Goal: Information Seeking & Learning: Find specific fact

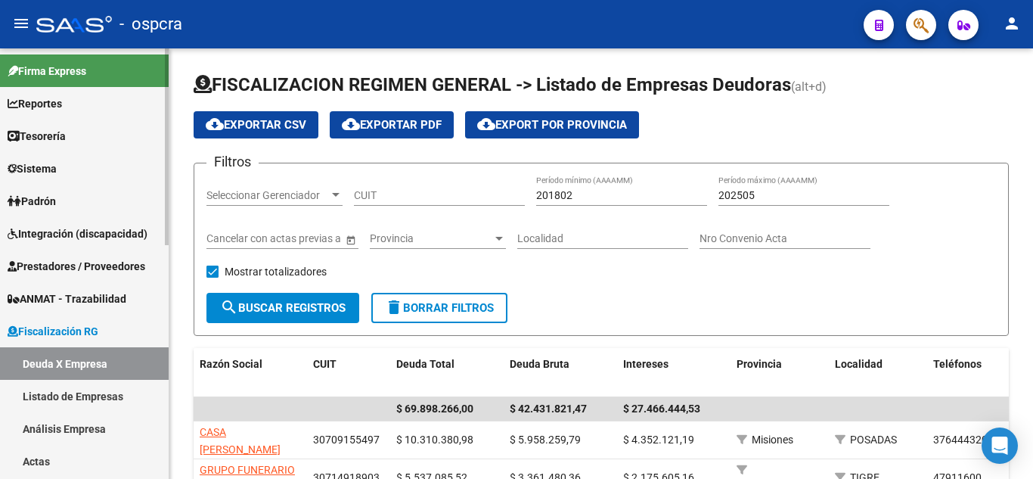
click at [56, 203] on span "Padrón" at bounding box center [32, 201] width 48 height 17
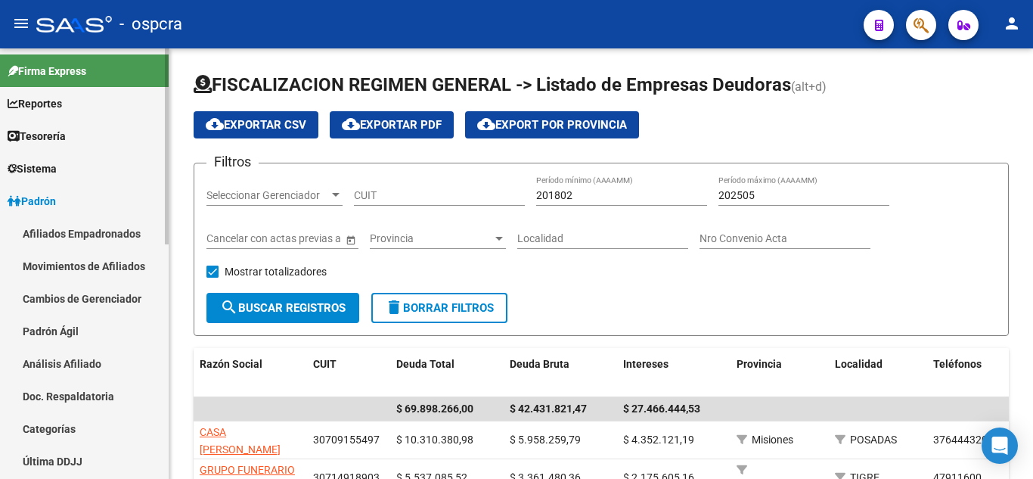
click at [76, 235] on link "Afiliados Empadronados" at bounding box center [84, 233] width 169 height 33
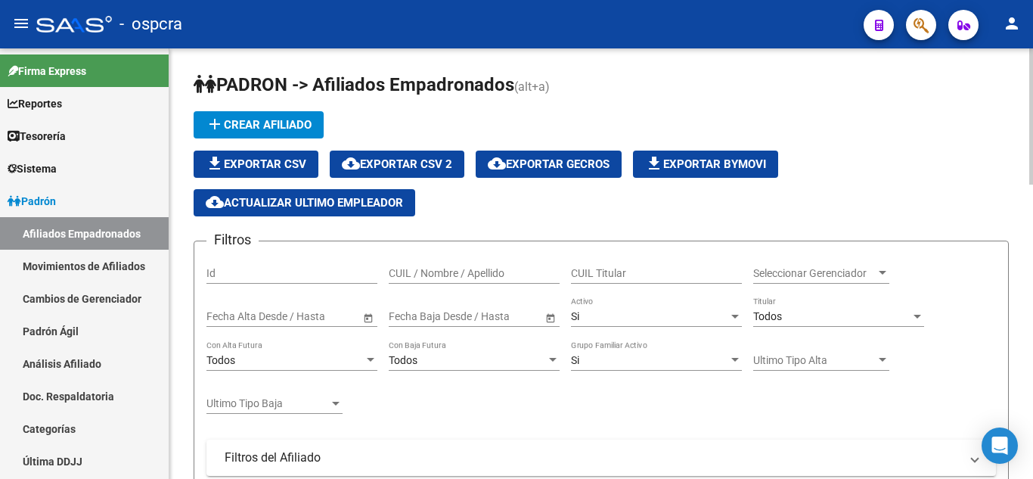
click at [458, 279] on input "CUIL / Nombre / Apellido" at bounding box center [474, 273] width 171 height 13
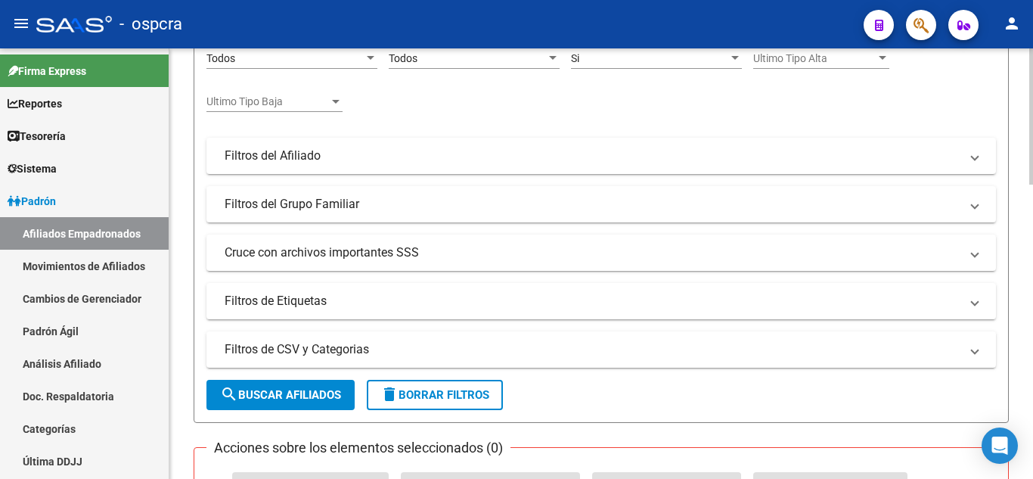
scroll to position [303, 0]
type input "14547949"
click at [305, 389] on span "search Buscar Afiliados" at bounding box center [280, 394] width 121 height 14
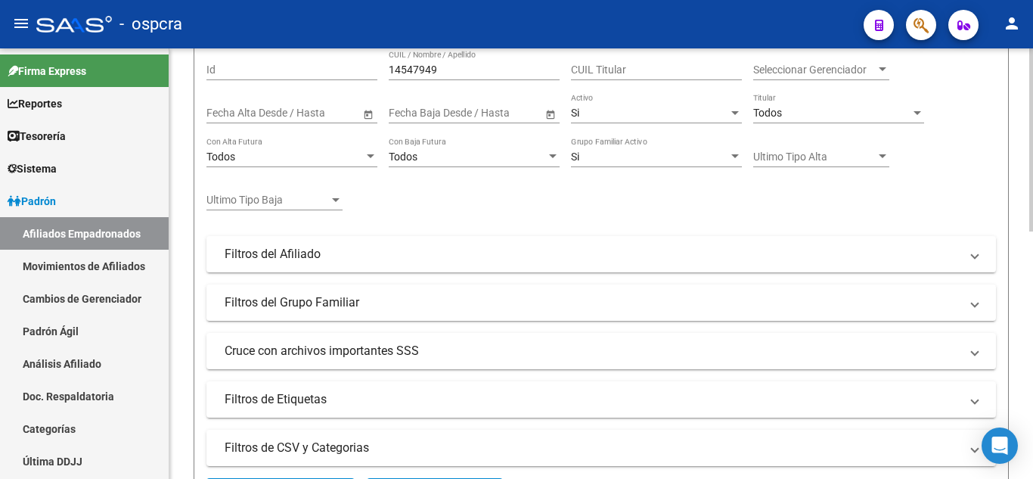
scroll to position [128, 0]
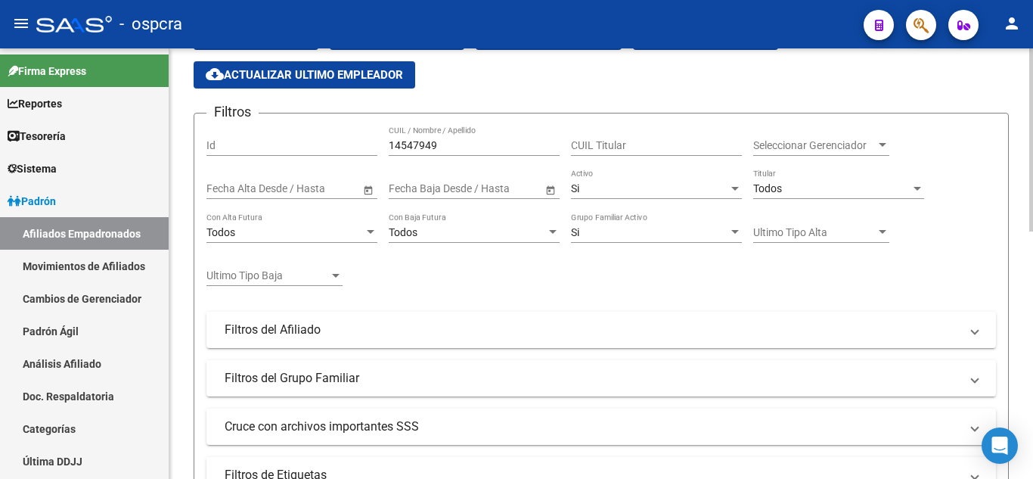
click at [447, 147] on input "14547949" at bounding box center [474, 145] width 171 height 13
drag, startPoint x: 442, startPoint y: 147, endPoint x: 311, endPoint y: 136, distance: 131.3
click at [311, 136] on div "Filtros Id 14547949 CUIL / Nombre / Apellido CUIL Titular Seleccionar Gerenciad…" at bounding box center [601, 310] width 790 height 368
click at [660, 175] on div "Si Activo" at bounding box center [656, 184] width 171 height 30
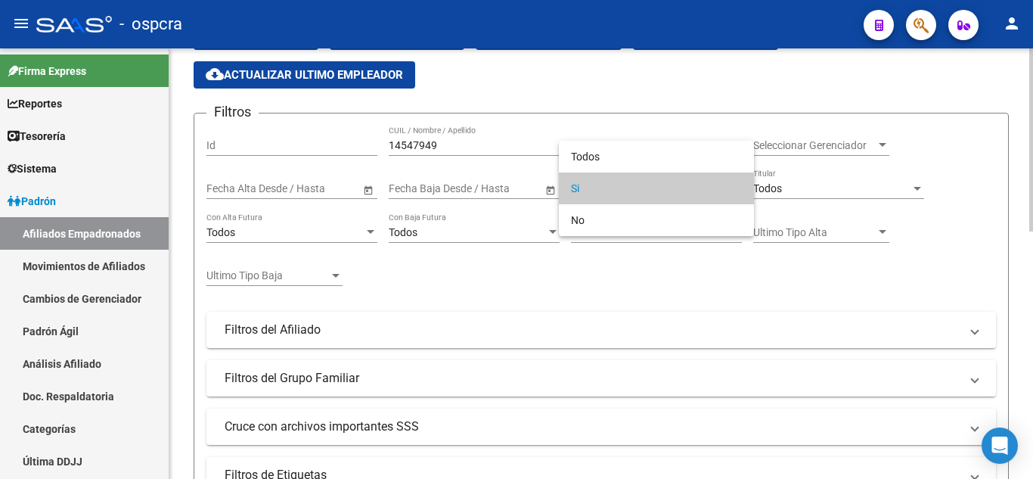
click at [663, 135] on div at bounding box center [516, 239] width 1033 height 479
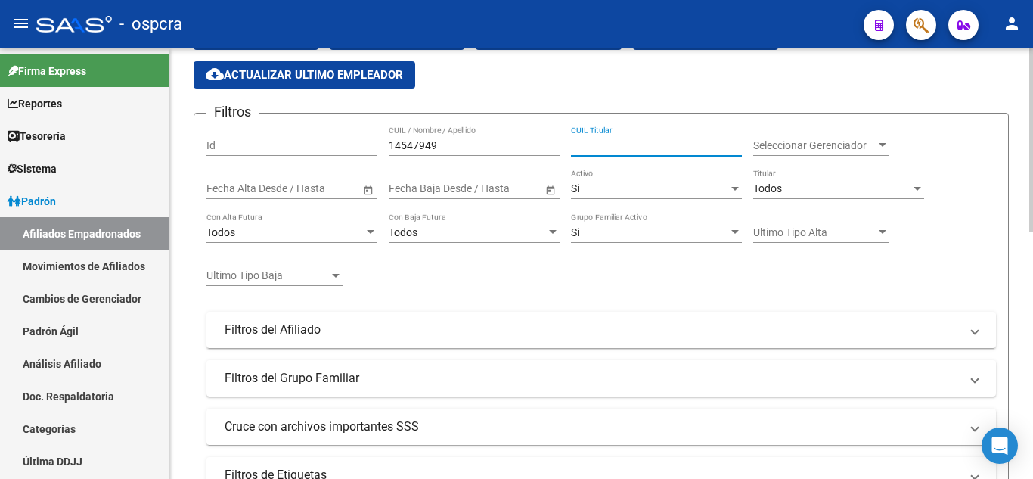
click at [663, 150] on input "CUIL Titular" at bounding box center [656, 145] width 171 height 13
click at [658, 196] on div "Si Activo" at bounding box center [656, 184] width 171 height 30
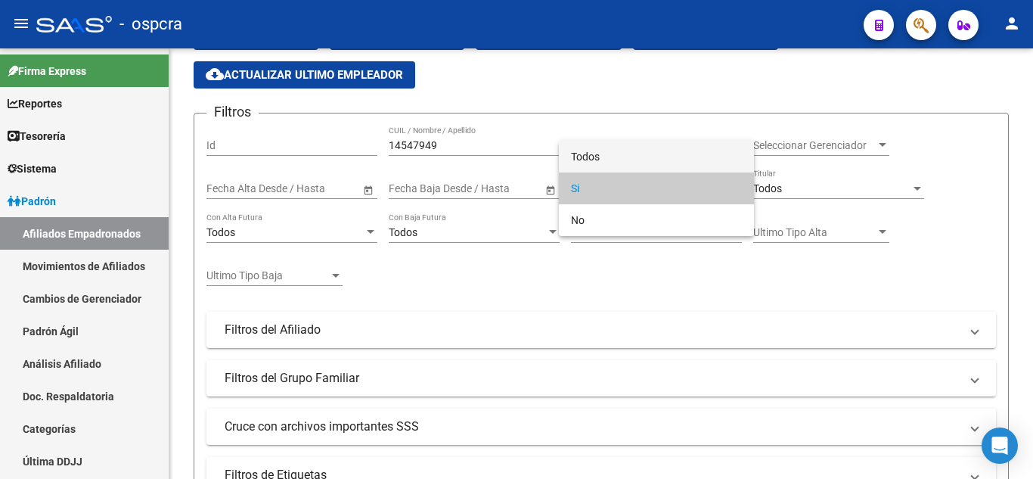
click at [658, 162] on span "Todos" at bounding box center [656, 157] width 171 height 32
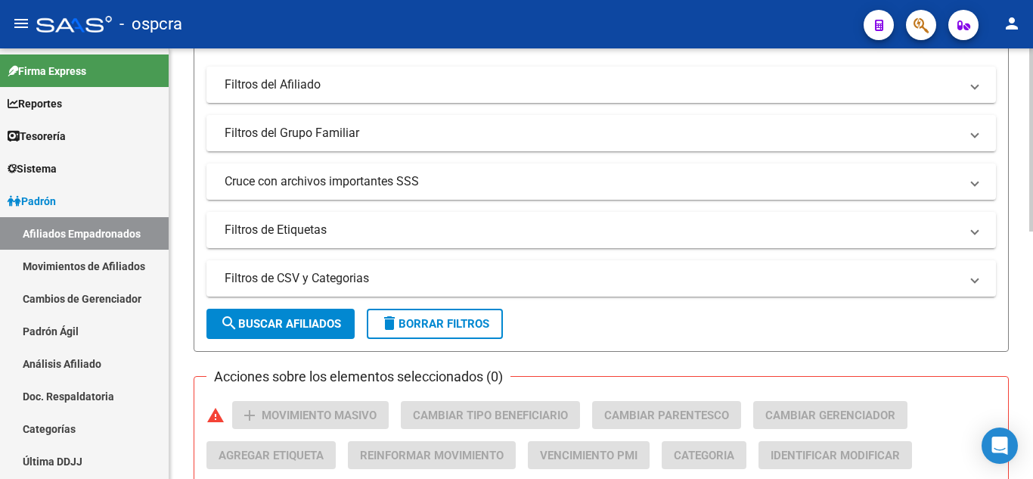
scroll to position [506, 0]
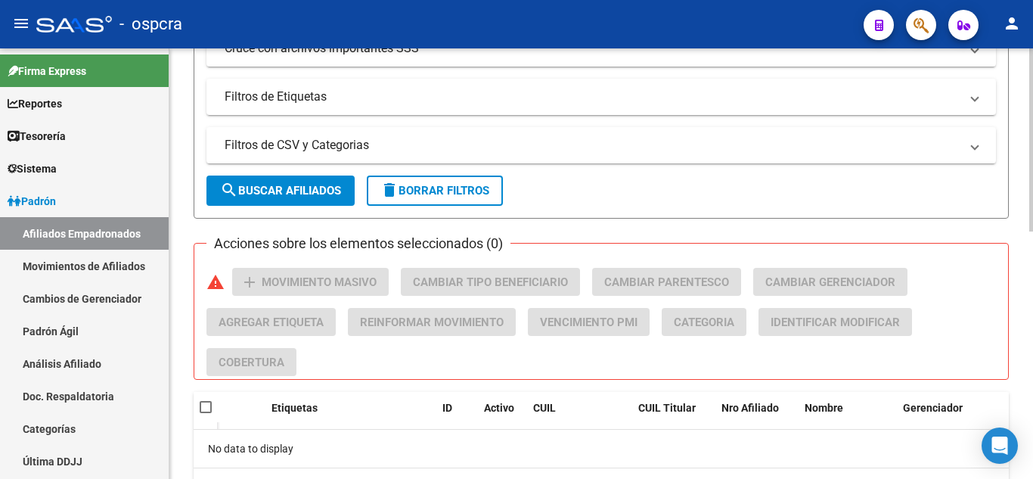
click at [341, 179] on button "search Buscar Afiliados" at bounding box center [280, 190] width 148 height 30
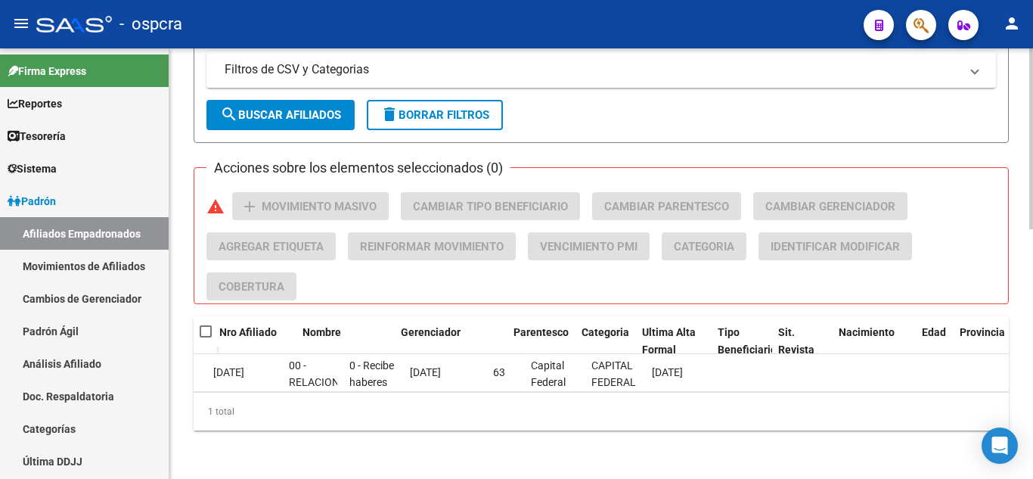
scroll to position [0, 0]
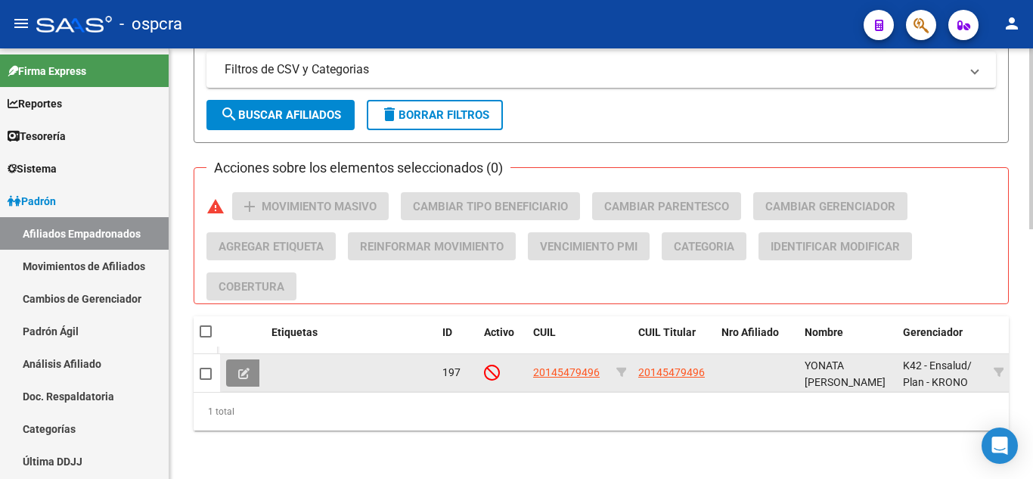
click at [244, 368] on icon at bounding box center [243, 373] width 11 height 11
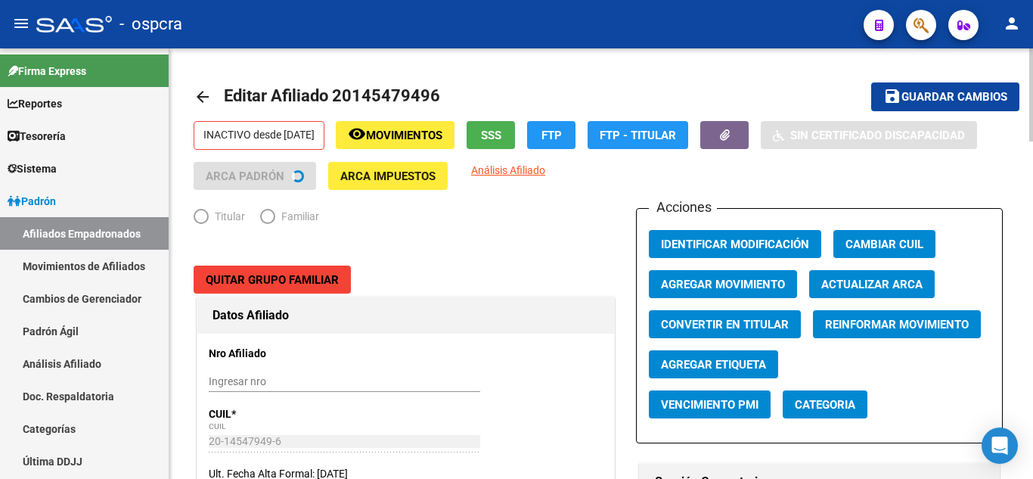
radio input "true"
type input "30-52563737-5"
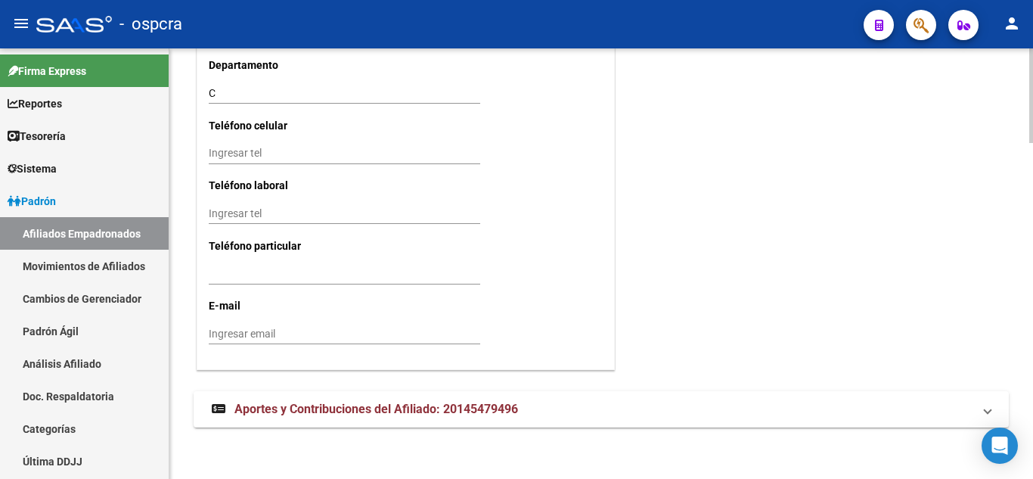
scroll to position [1533, 0]
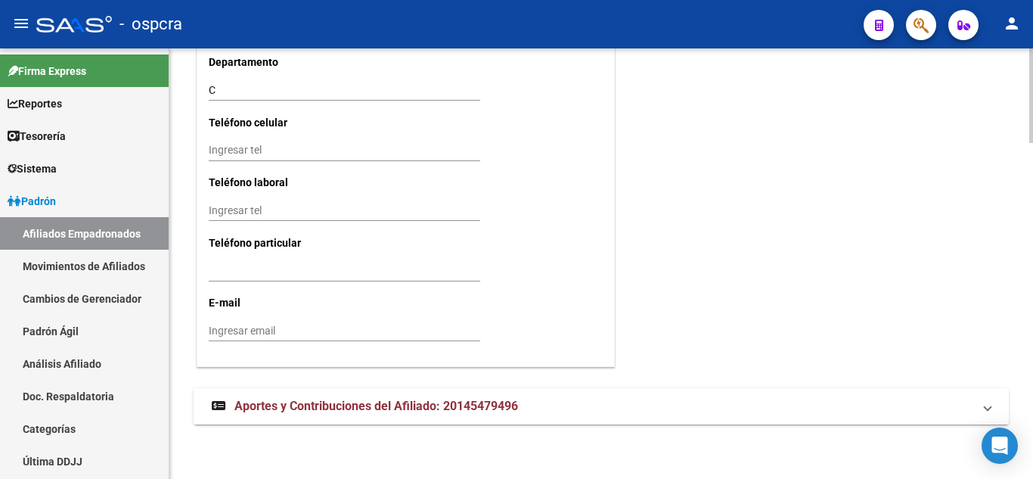
click at [283, 402] on span "Aportes y Contribuciones del Afiliado: 20145479496" at bounding box center [376, 406] width 284 height 14
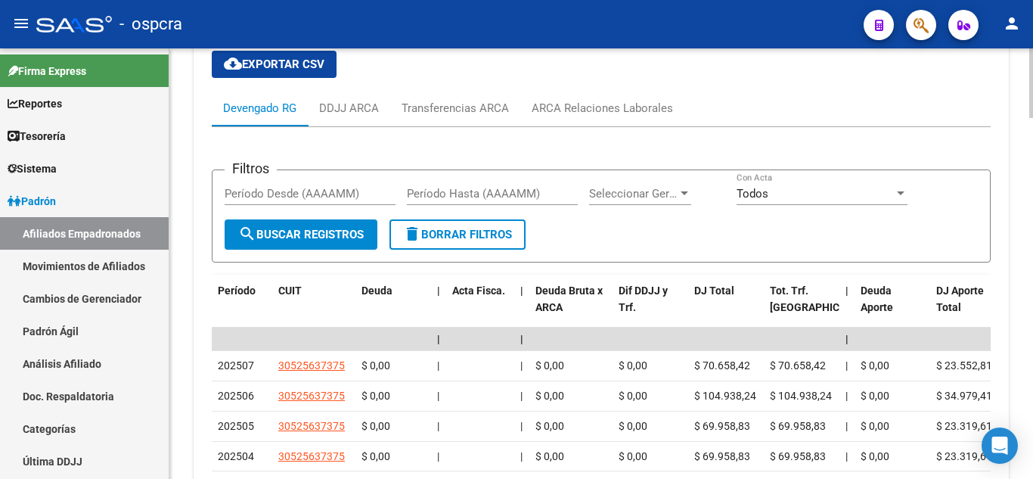
scroll to position [1964, 0]
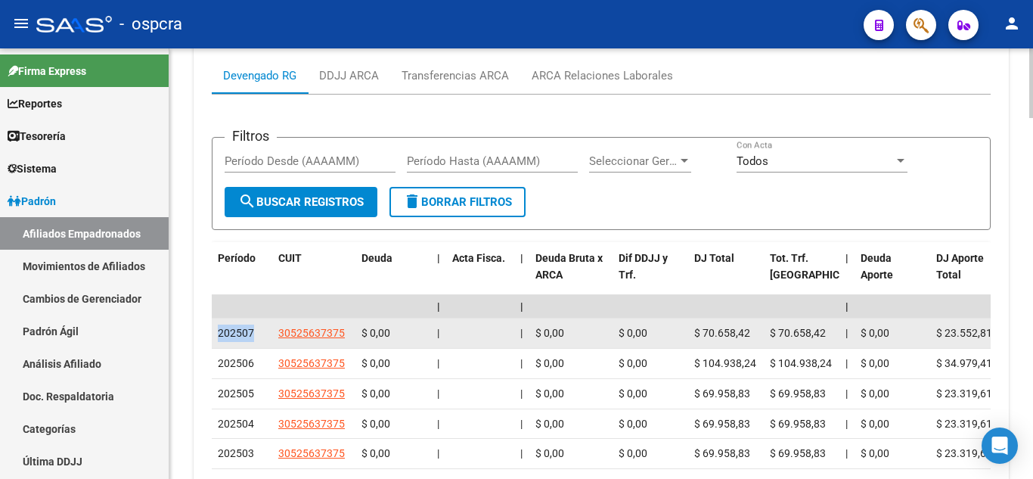
drag, startPoint x: 217, startPoint y: 336, endPoint x: 255, endPoint y: 334, distance: 37.9
click at [255, 334] on datatable-body-cell "202507" at bounding box center [242, 332] width 61 height 29
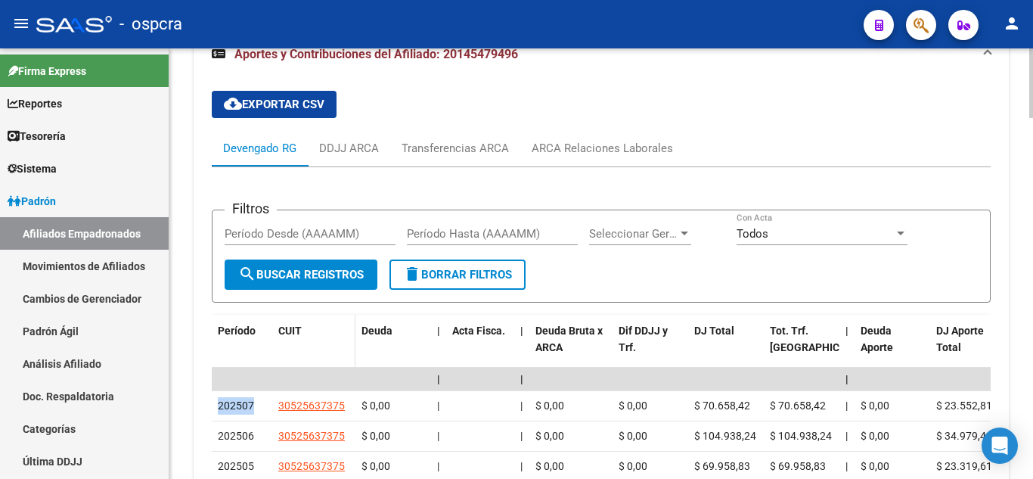
scroll to position [1791, 0]
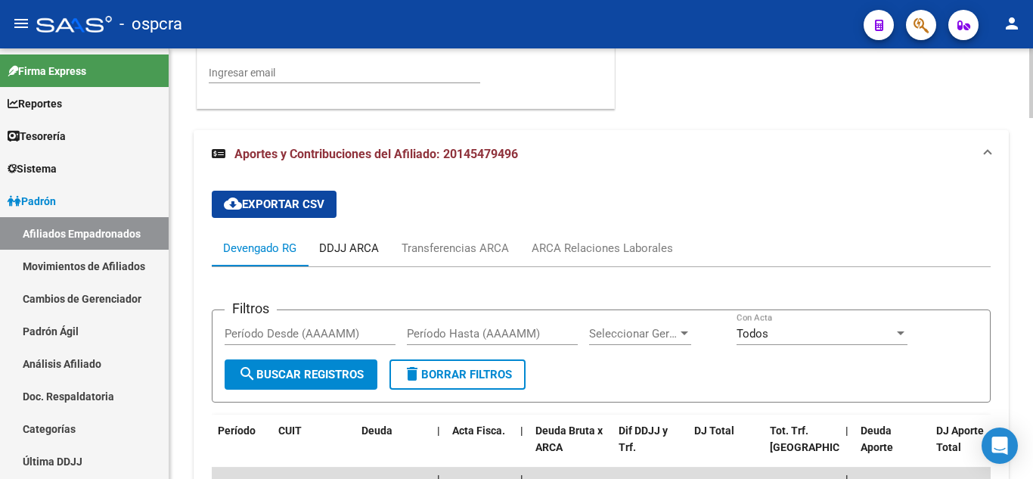
click at [354, 256] on div "DDJJ ARCA" at bounding box center [349, 248] width 60 height 17
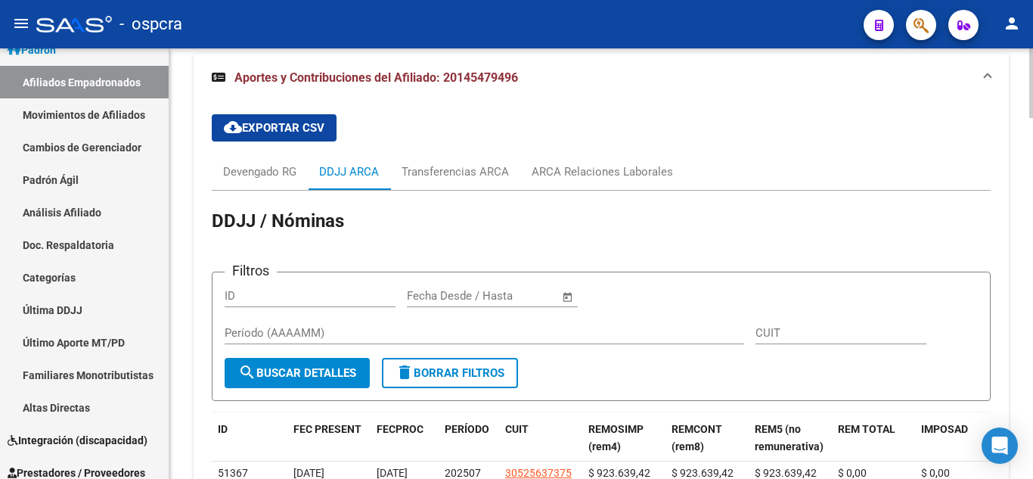
scroll to position [1867, 0]
click at [270, 174] on div "Devengado RG" at bounding box center [259, 172] width 73 height 17
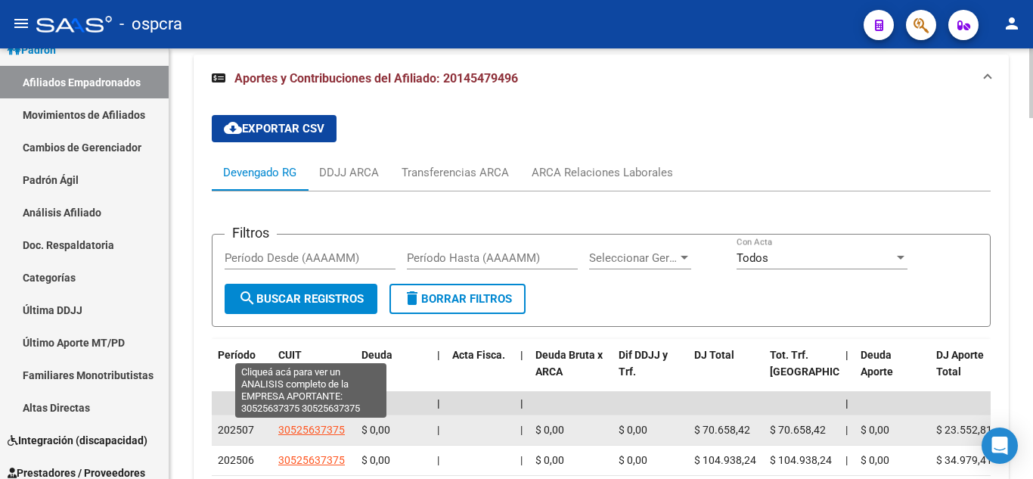
click at [311, 433] on span "30525637375" at bounding box center [311, 430] width 67 height 12
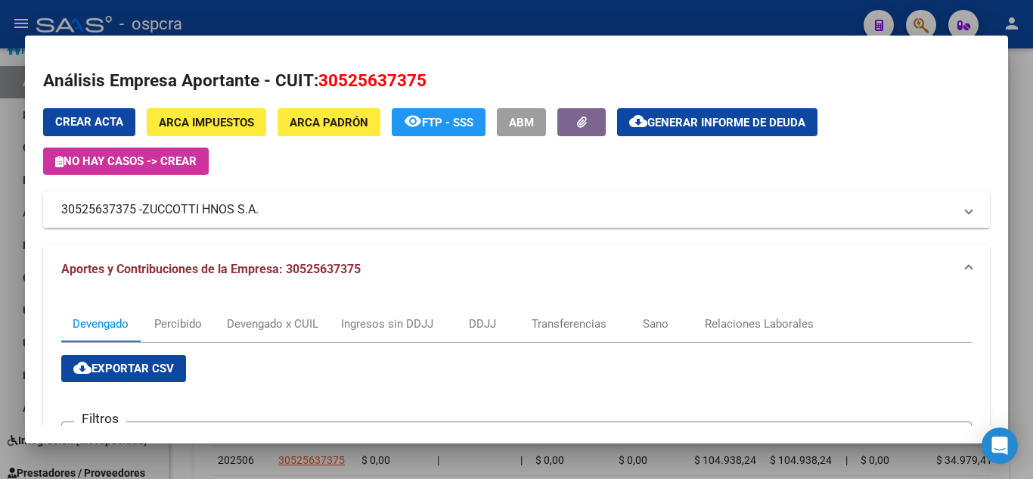
click at [217, 204] on span "ZUCCOTTI HNOS S.A." at bounding box center [200, 209] width 116 height 18
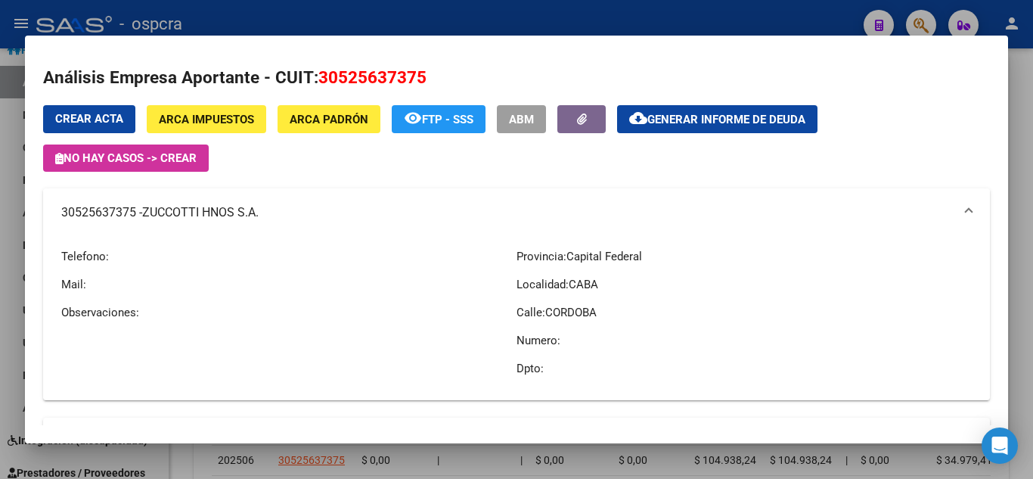
scroll to position [0, 0]
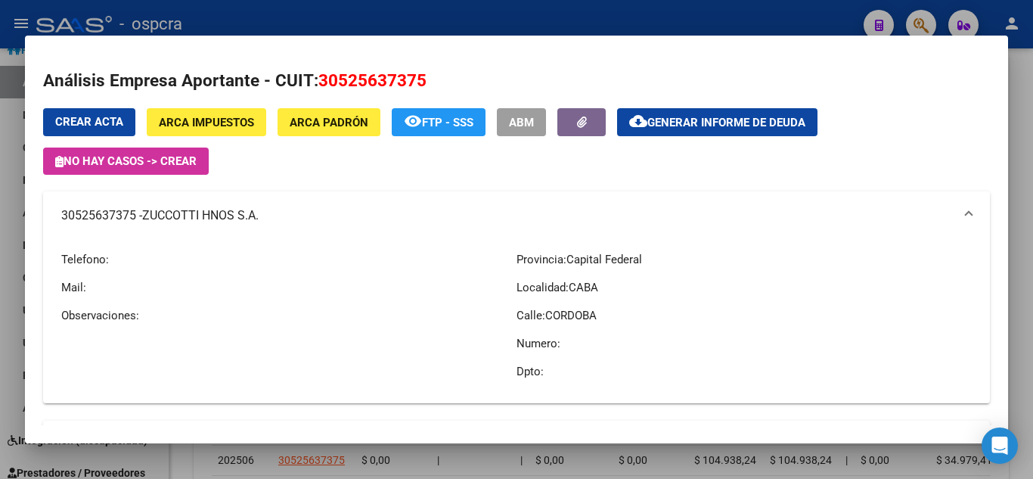
click at [6, 276] on div at bounding box center [516, 239] width 1033 height 479
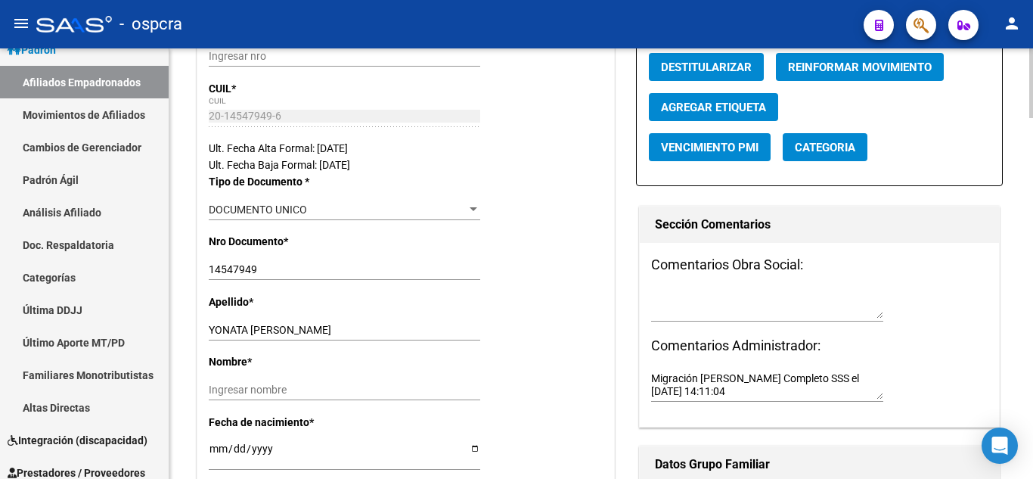
scroll to position [278, 0]
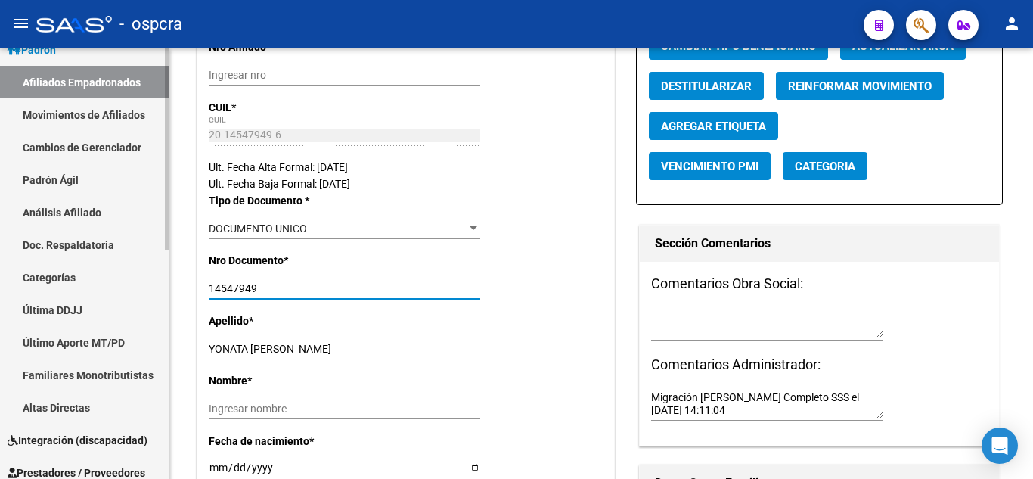
drag, startPoint x: 289, startPoint y: 289, endPoint x: 107, endPoint y: 289, distance: 181.5
click at [107, 289] on mat-sidenav-container "Firma Express Reportes Ingresos Devengados Análisis Histórico Detalles Transfer…" at bounding box center [516, 263] width 1033 height 430
